Goal: Task Accomplishment & Management: Use online tool/utility

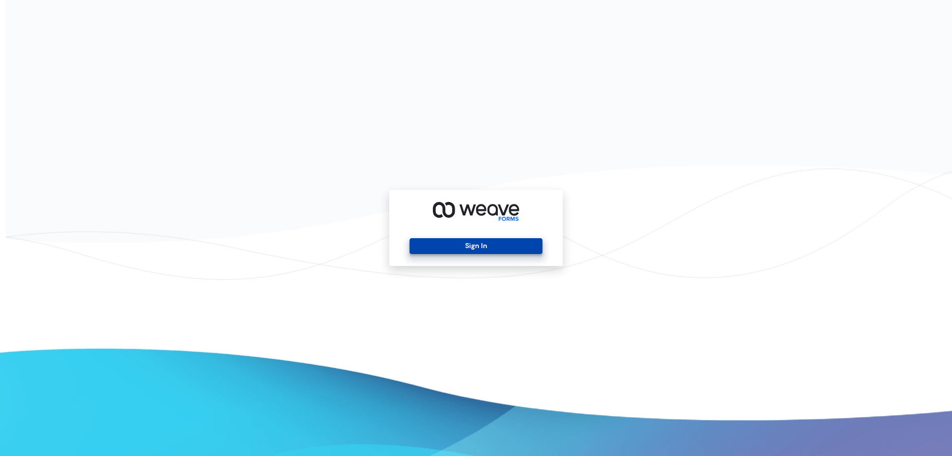
click at [501, 246] on button "Sign In" at bounding box center [476, 246] width 132 height 16
